Goal: Task Accomplishment & Management: Complete application form

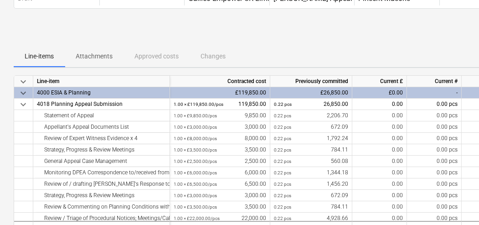
scroll to position [70, 0]
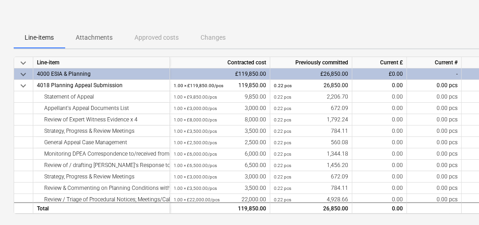
click at [24, 74] on span "keyboard_arrow_down" at bounding box center [23, 74] width 11 height 11
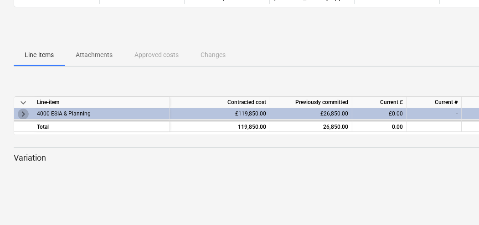
click at [22, 111] on span "keyboard_arrow_right" at bounding box center [23, 113] width 11 height 11
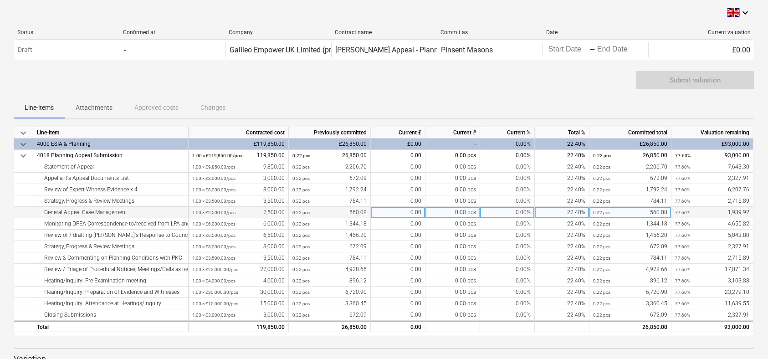
scroll to position [0, 0]
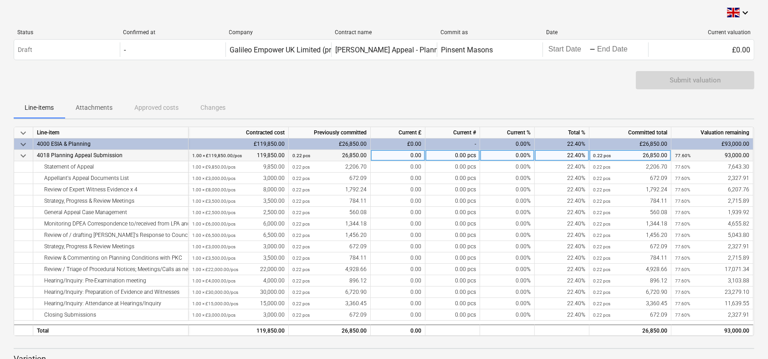
click at [412, 153] on div "0.00" at bounding box center [398, 155] width 55 height 11
type input "4"
type input "32085"
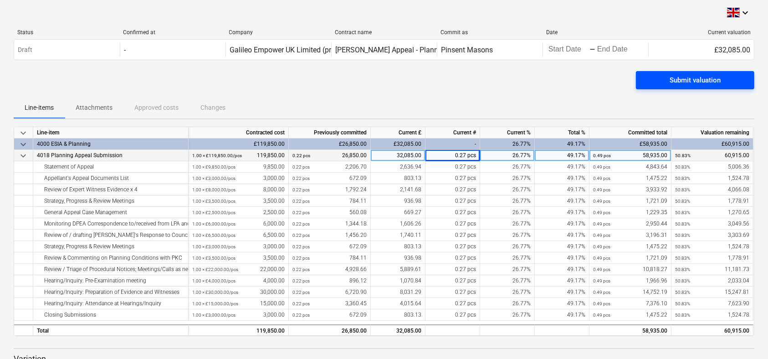
click at [482, 83] on div "Submit valuation" at bounding box center [695, 80] width 51 height 12
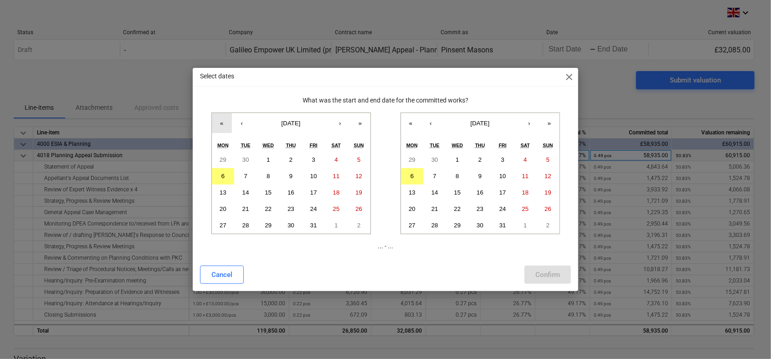
click at [224, 126] on button "«" at bounding box center [222, 123] width 20 height 20
click at [357, 120] on button "»" at bounding box center [360, 123] width 20 height 20
click at [241, 121] on button "‹" at bounding box center [242, 123] width 20 height 20
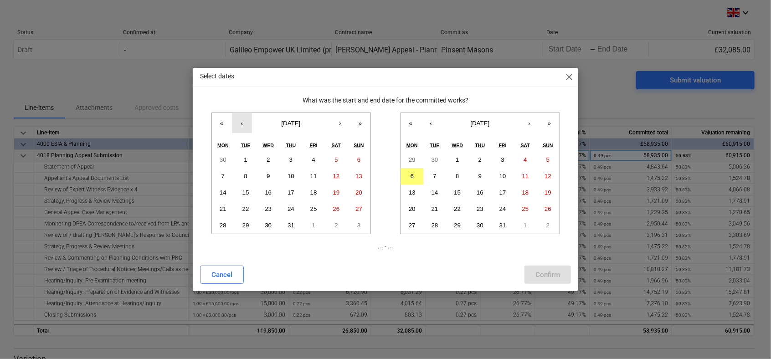
click at [241, 121] on button "‹" at bounding box center [242, 123] width 20 height 20
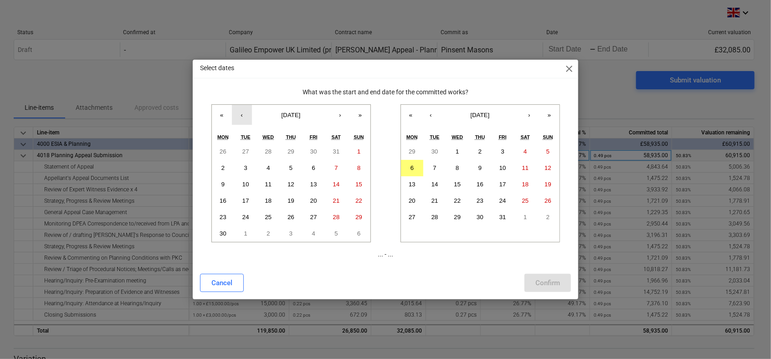
click at [243, 114] on button "‹" at bounding box center [242, 115] width 20 height 20
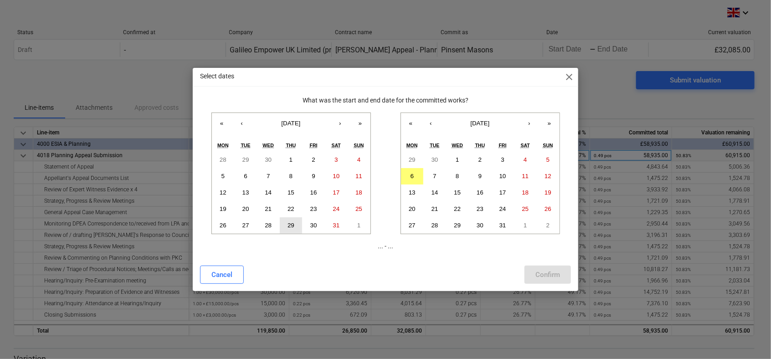
click at [288, 224] on abbr "29" at bounding box center [291, 225] width 7 height 7
click at [432, 123] on button "‹" at bounding box center [431, 123] width 20 height 20
click at [459, 209] on abbr "24" at bounding box center [457, 209] width 7 height 7
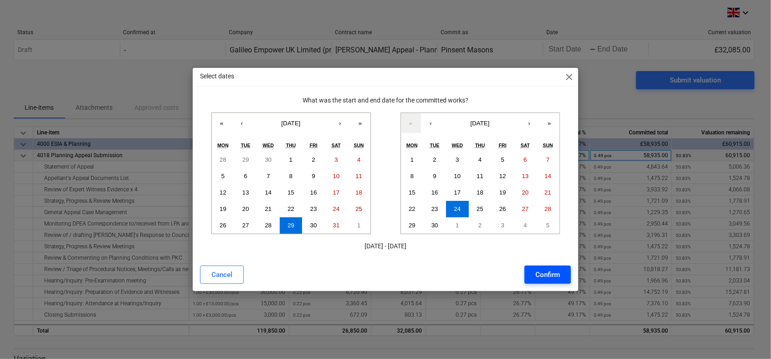
click at [482, 224] on div "Confirm" at bounding box center [548, 275] width 25 height 12
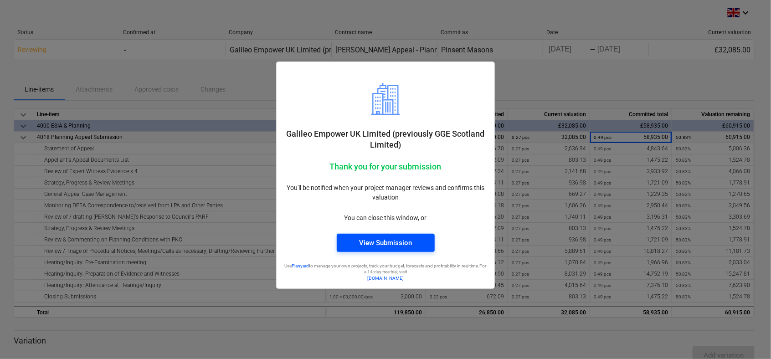
click at [408, 224] on div "View Submission" at bounding box center [385, 243] width 53 height 12
